Goal: Understand site structure: Grasp the organization and layout of the website

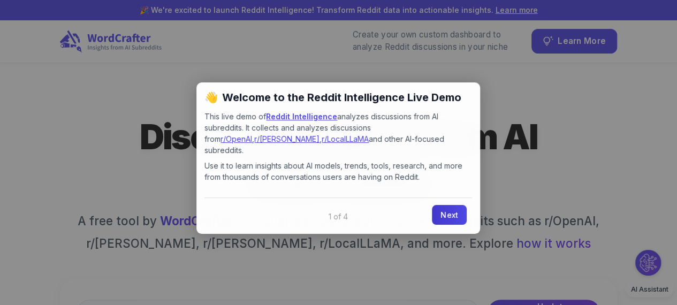
click at [448, 205] on link "Next" at bounding box center [449, 215] width 35 height 20
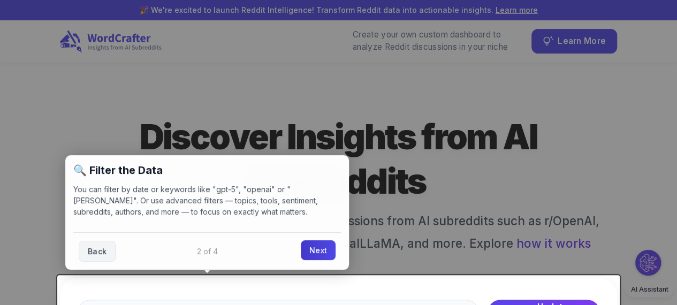
click at [319, 248] on link "Next" at bounding box center [318, 250] width 35 height 20
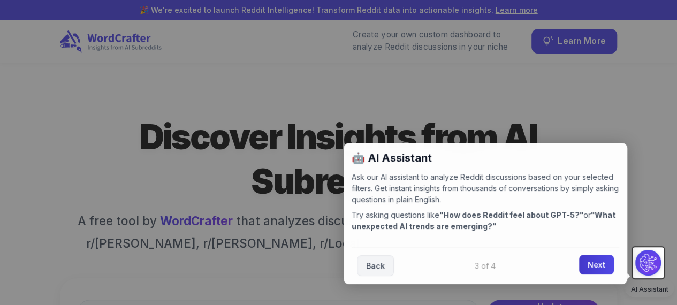
click at [586, 266] on link "Next" at bounding box center [596, 265] width 35 height 20
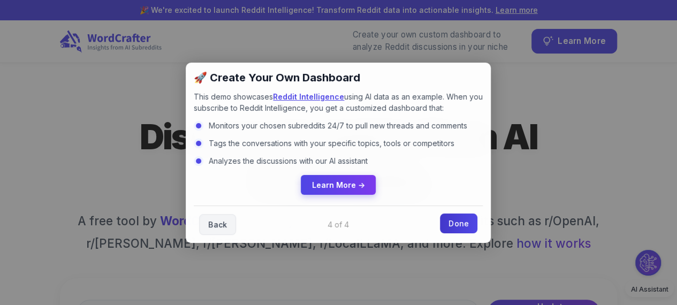
click at [463, 224] on link "Done" at bounding box center [458, 224] width 37 height 20
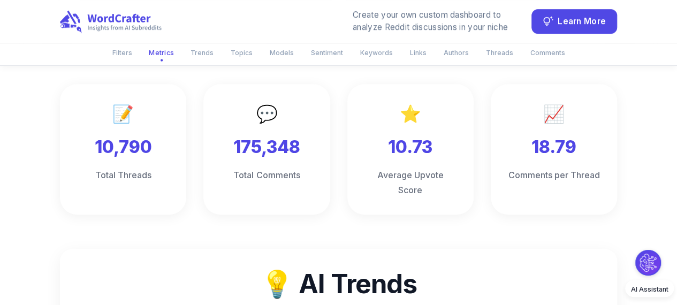
scroll to position [377, 4]
click at [111, 13] on icon at bounding box center [111, 22] width 104 height 24
